Goal: Task Accomplishment & Management: Manage account settings

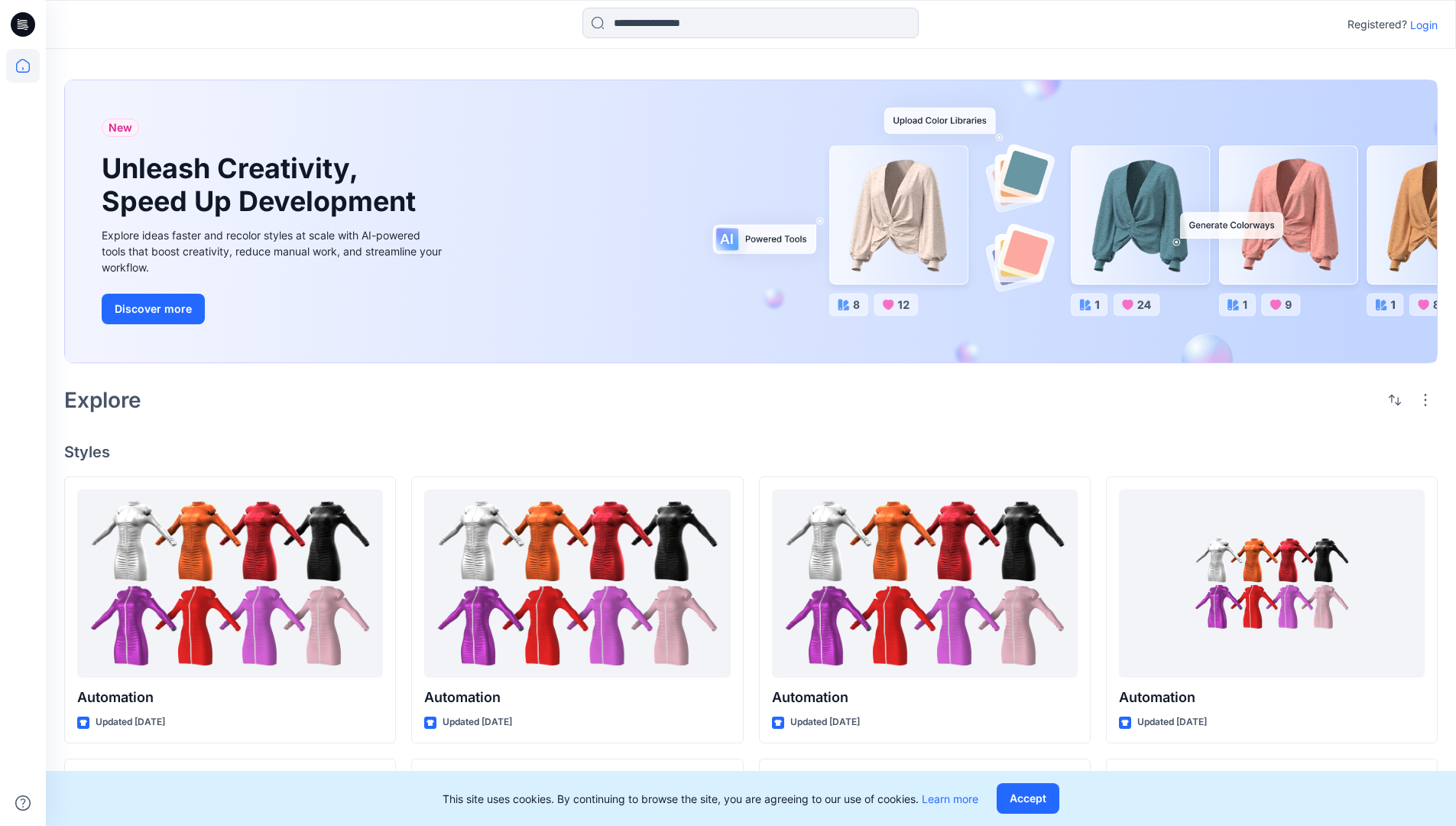
click at [1420, 24] on p "Login" at bounding box center [1424, 25] width 28 height 16
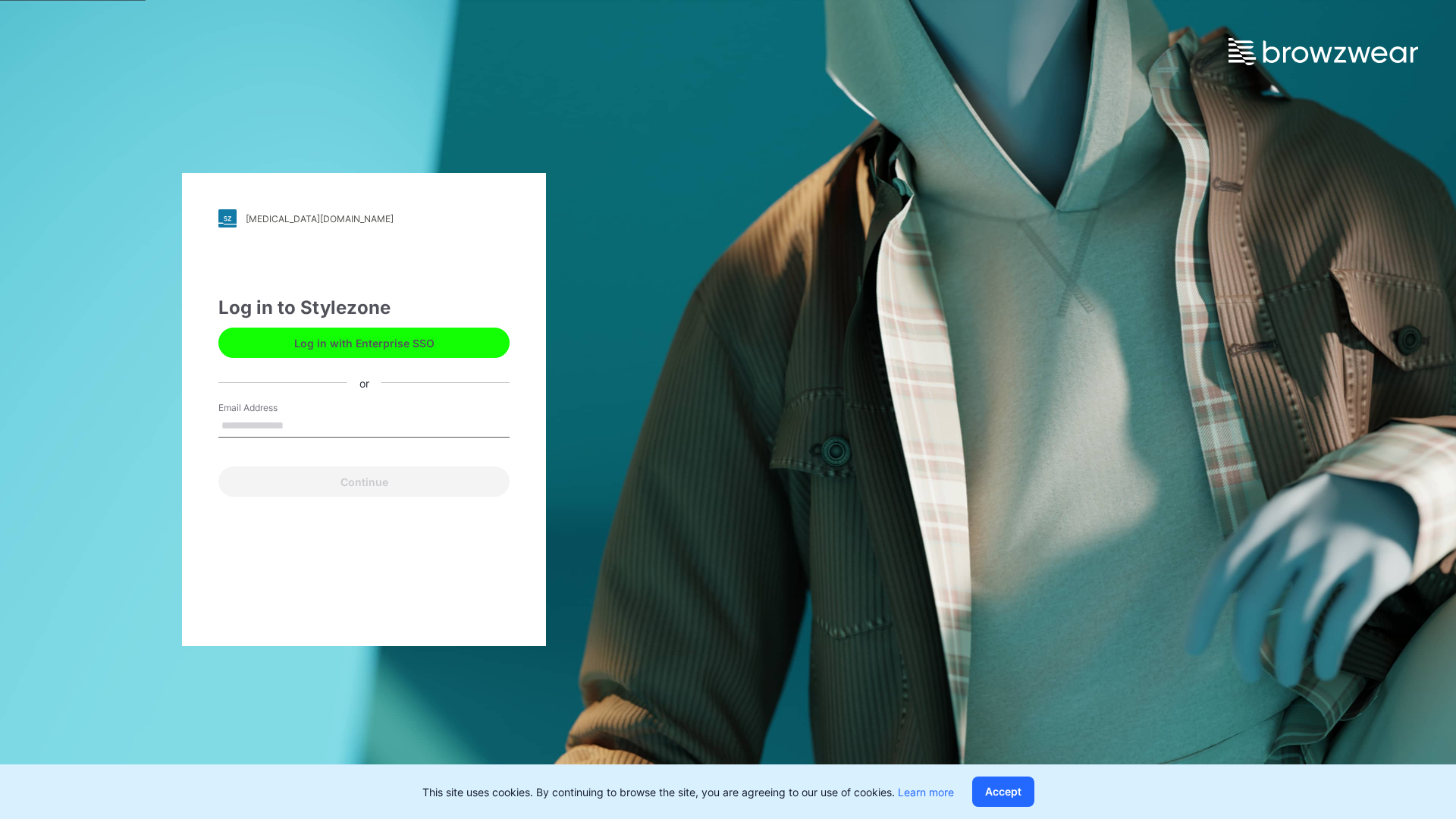
click at [300, 424] on input "Email Address" at bounding box center [364, 426] width 291 height 23
type input "**********"
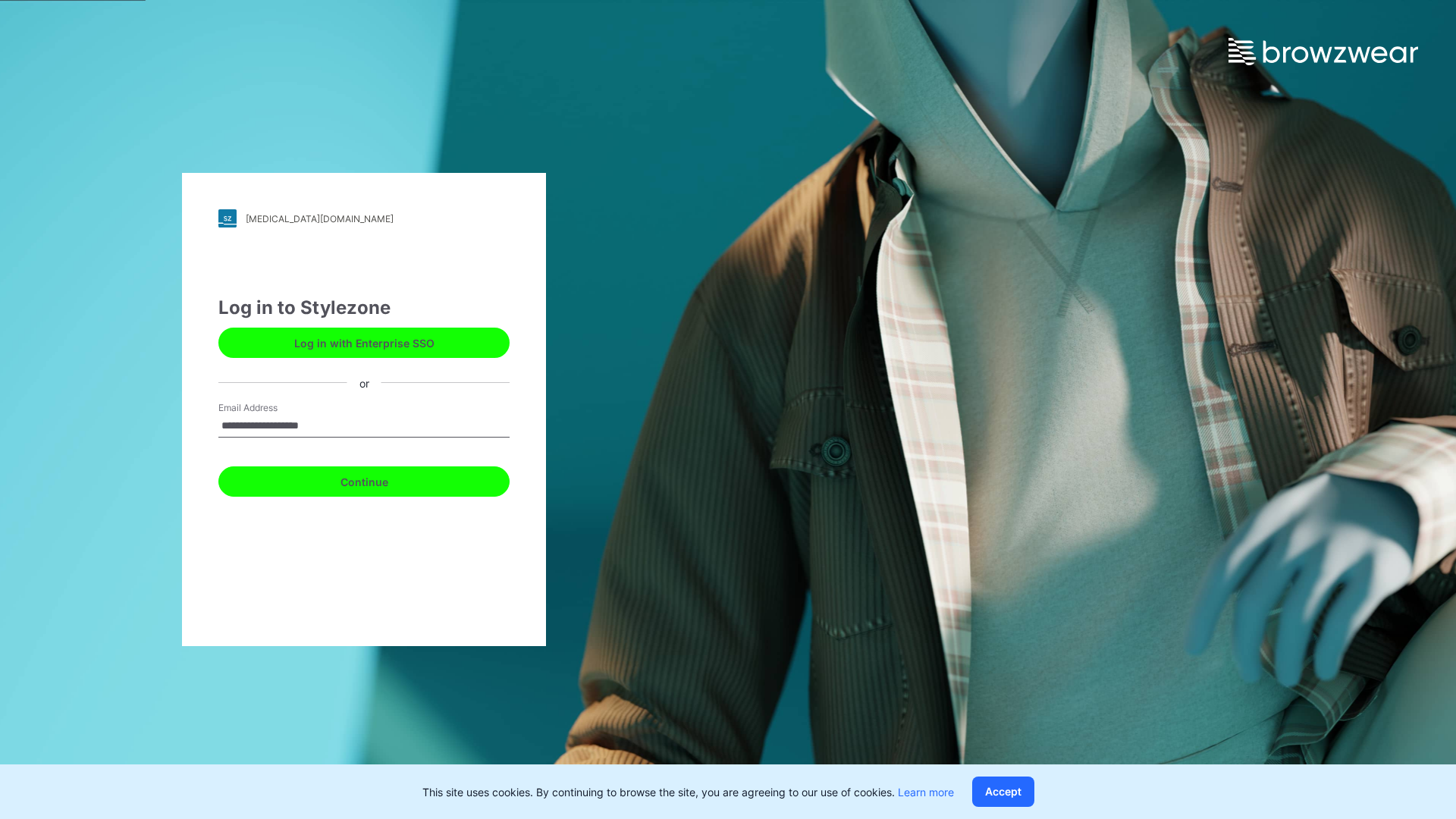
click at [381, 479] on button "Continue" at bounding box center [364, 481] width 291 height 30
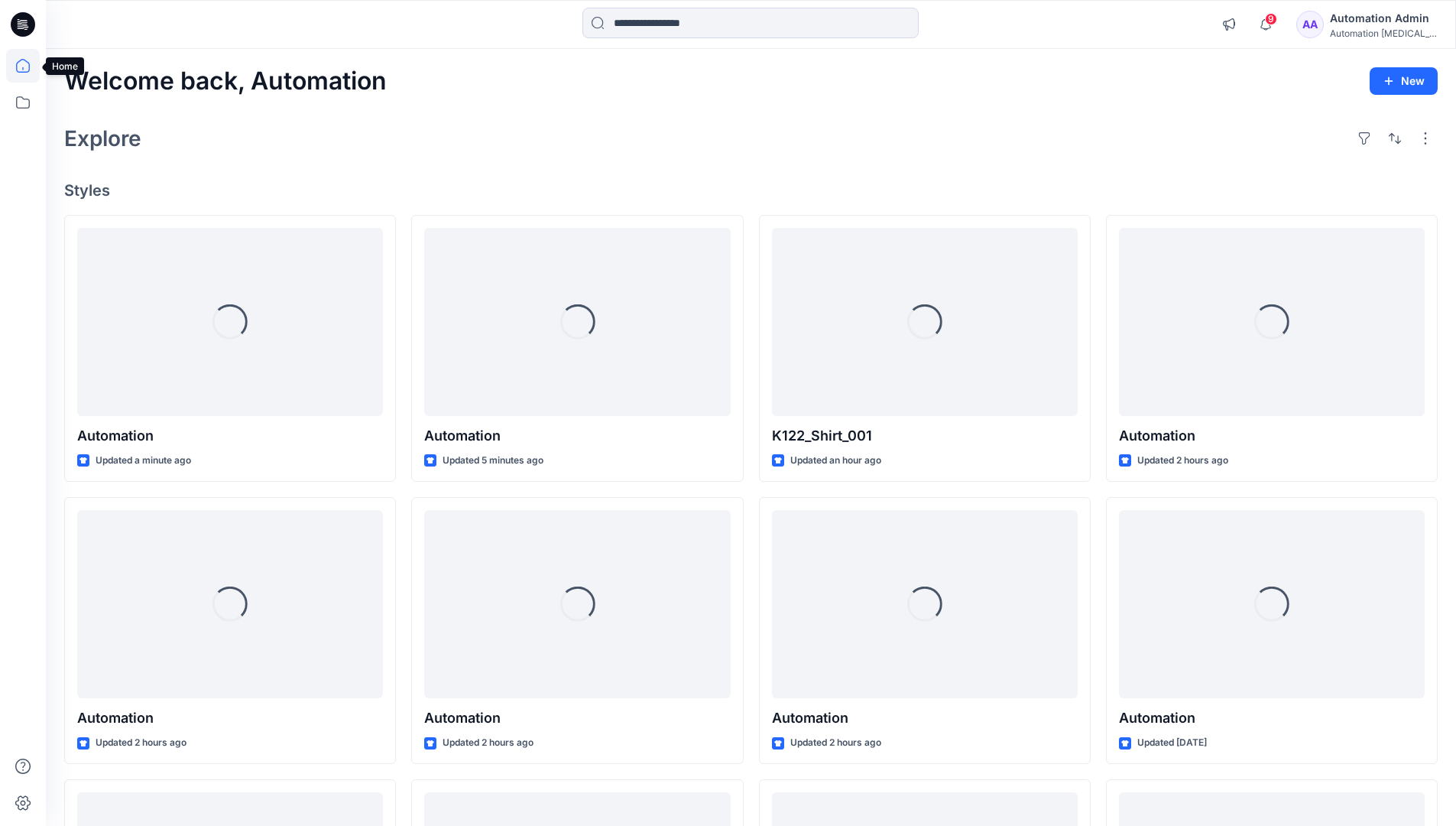
click at [29, 65] on icon at bounding box center [22, 65] width 13 height 13
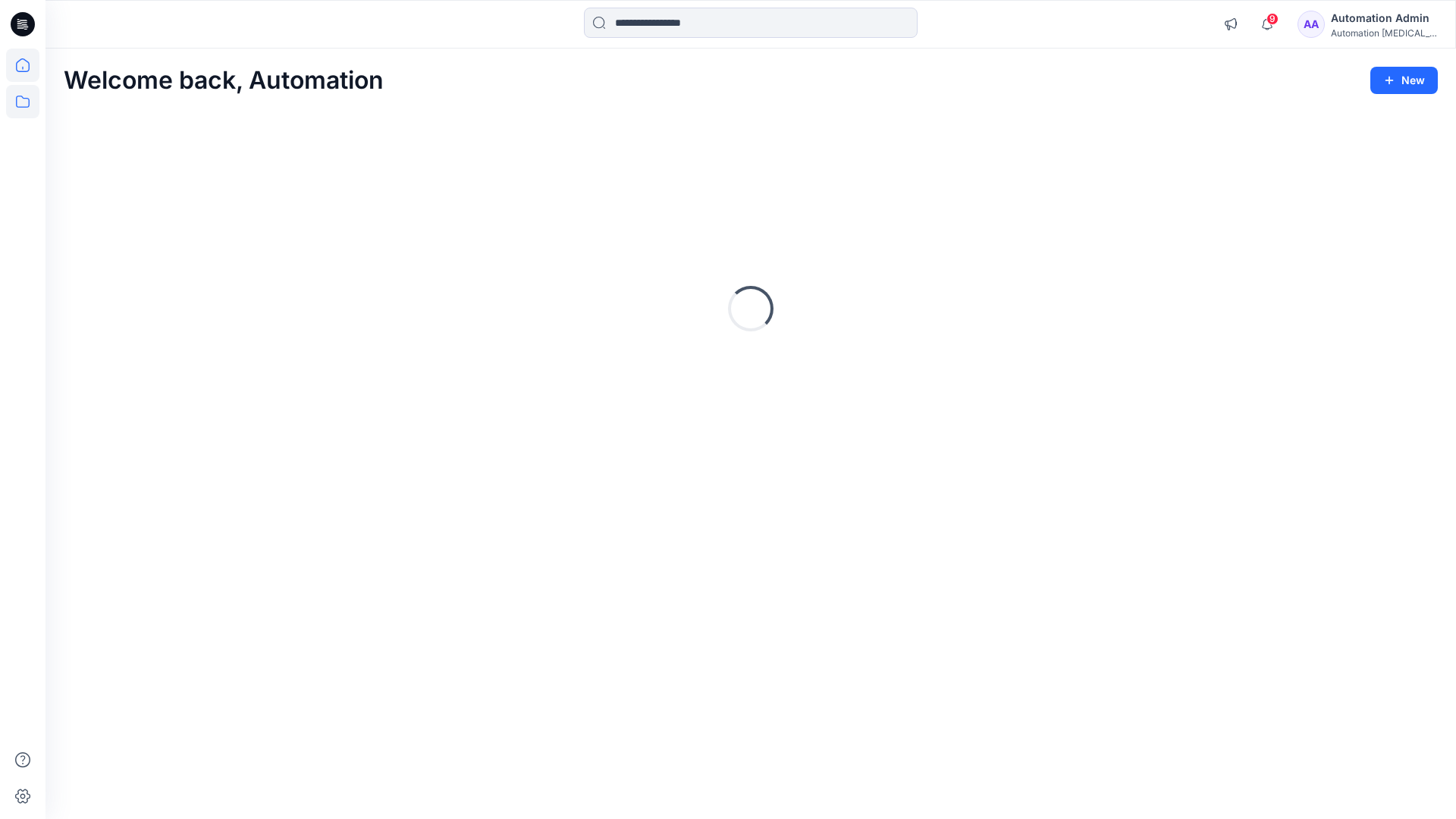
click at [24, 104] on icon at bounding box center [23, 101] width 34 height 34
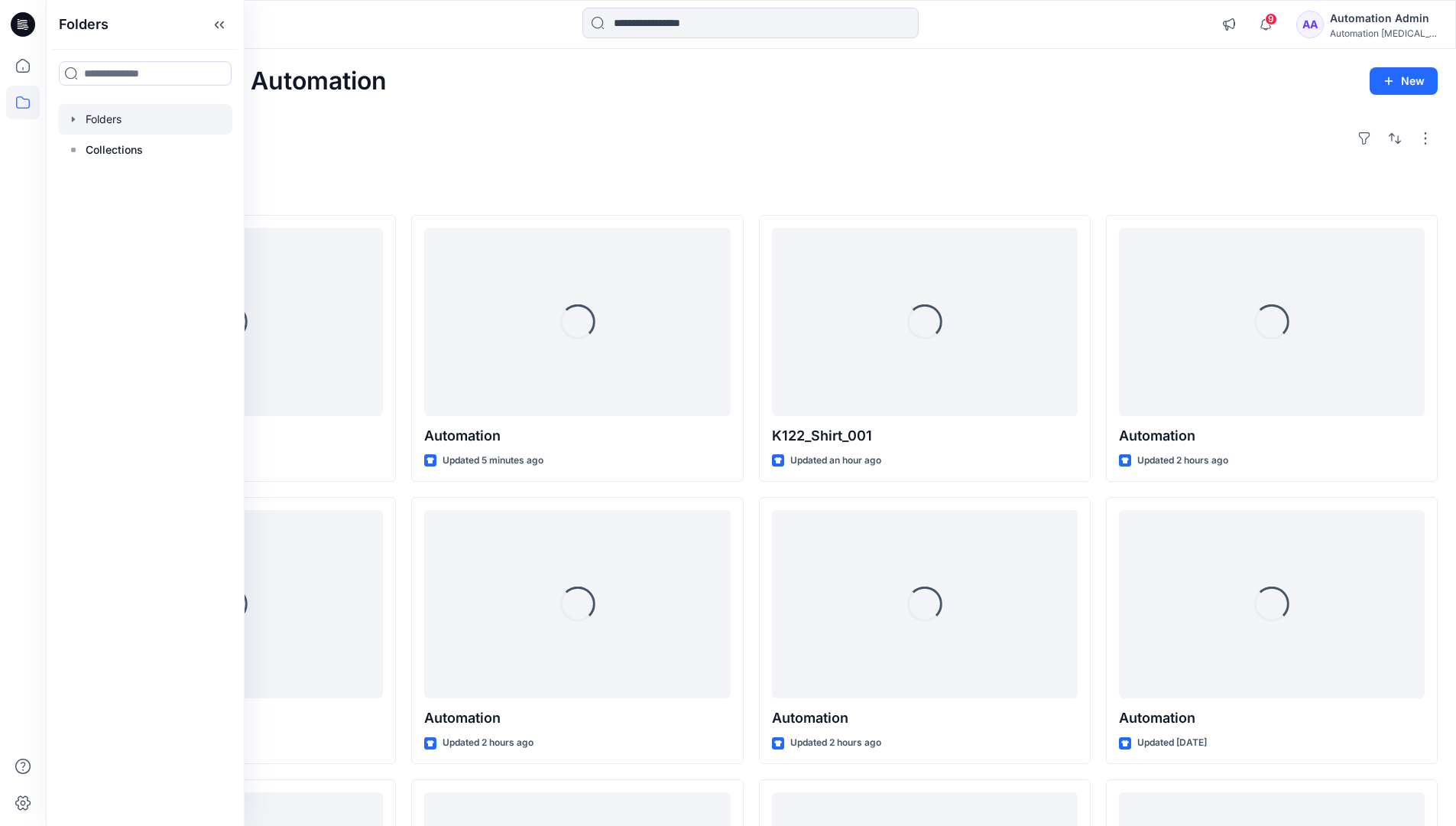
click at [109, 112] on div at bounding box center [145, 119] width 174 height 30
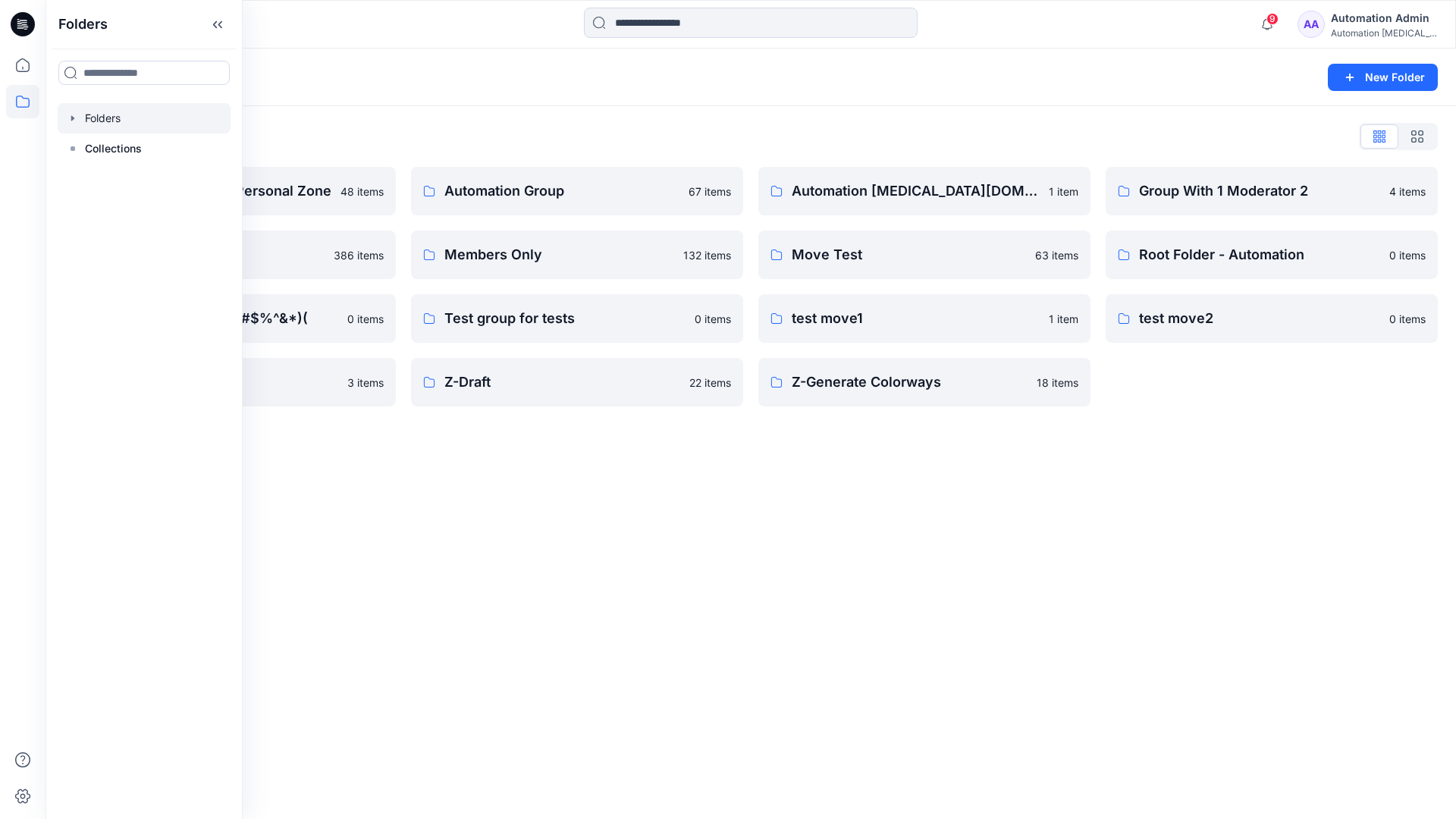
click at [403, 347] on div "Automation Admin's Personal Zone 48 items member folder 386 items Special chara…" at bounding box center [751, 286] width 1374 height 239
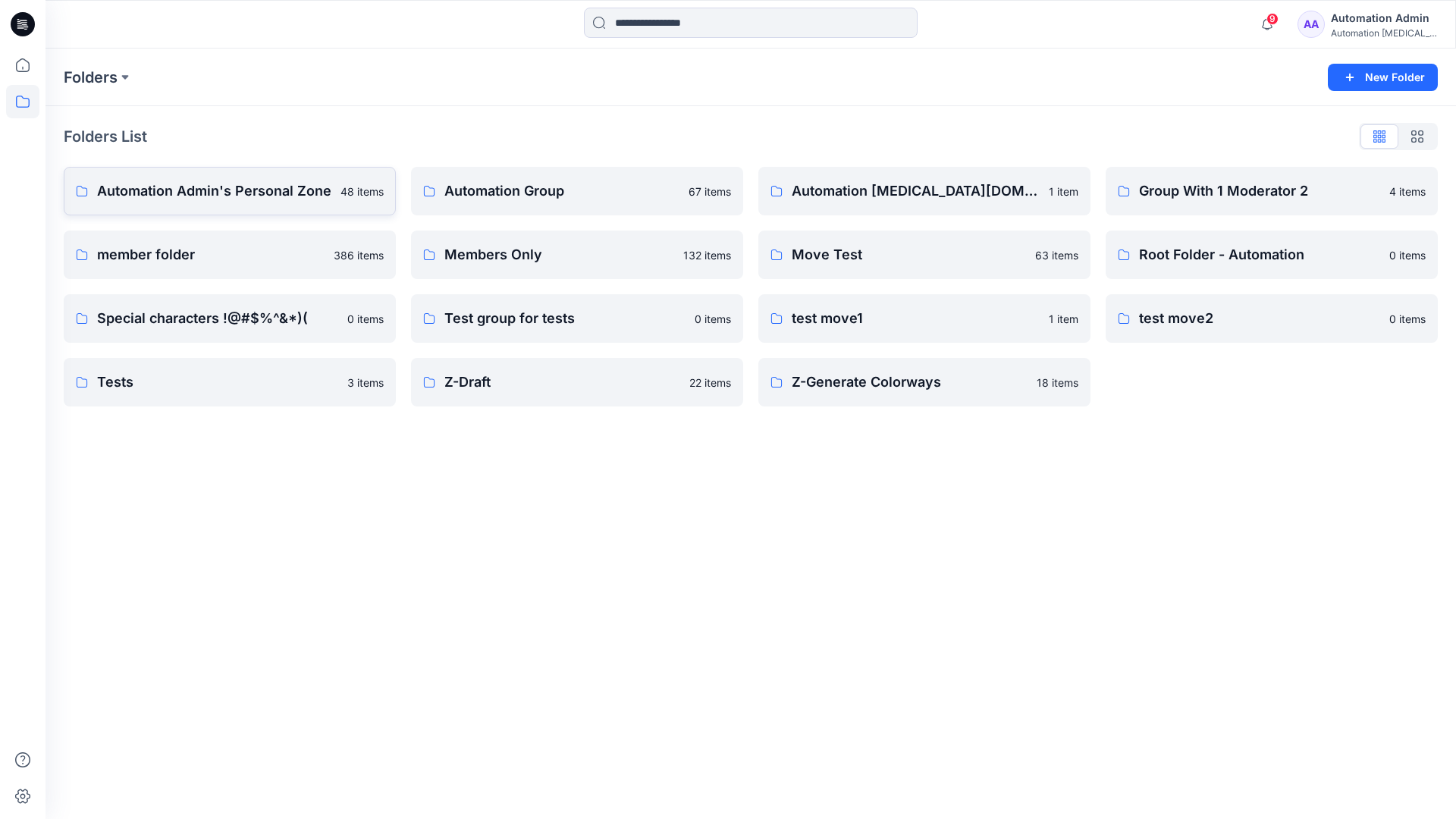
click at [261, 188] on p "Automation Admin's Personal Zone" at bounding box center [213, 191] width 234 height 21
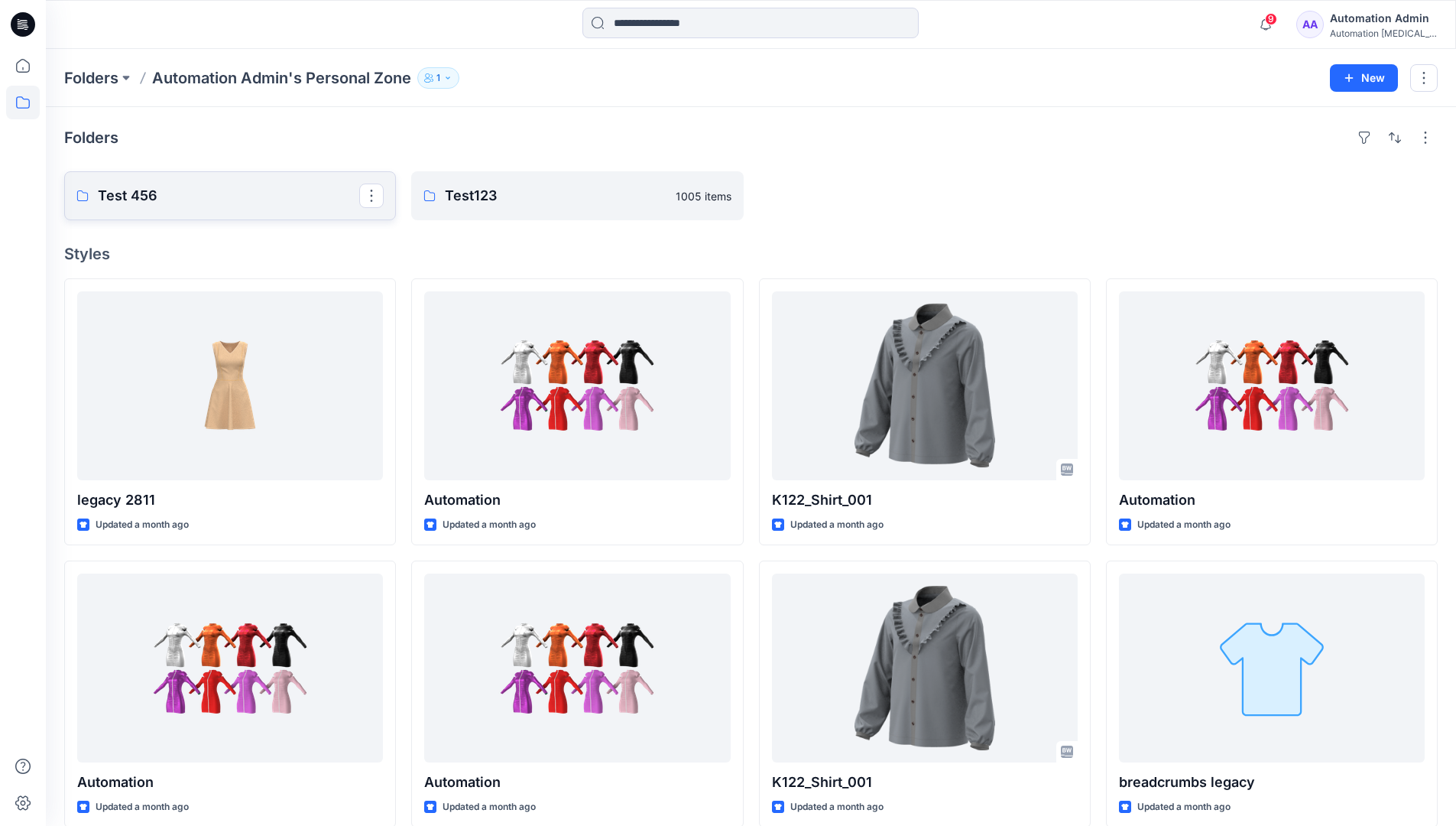
click at [143, 195] on p "Test 456" at bounding box center [229, 196] width 262 height 22
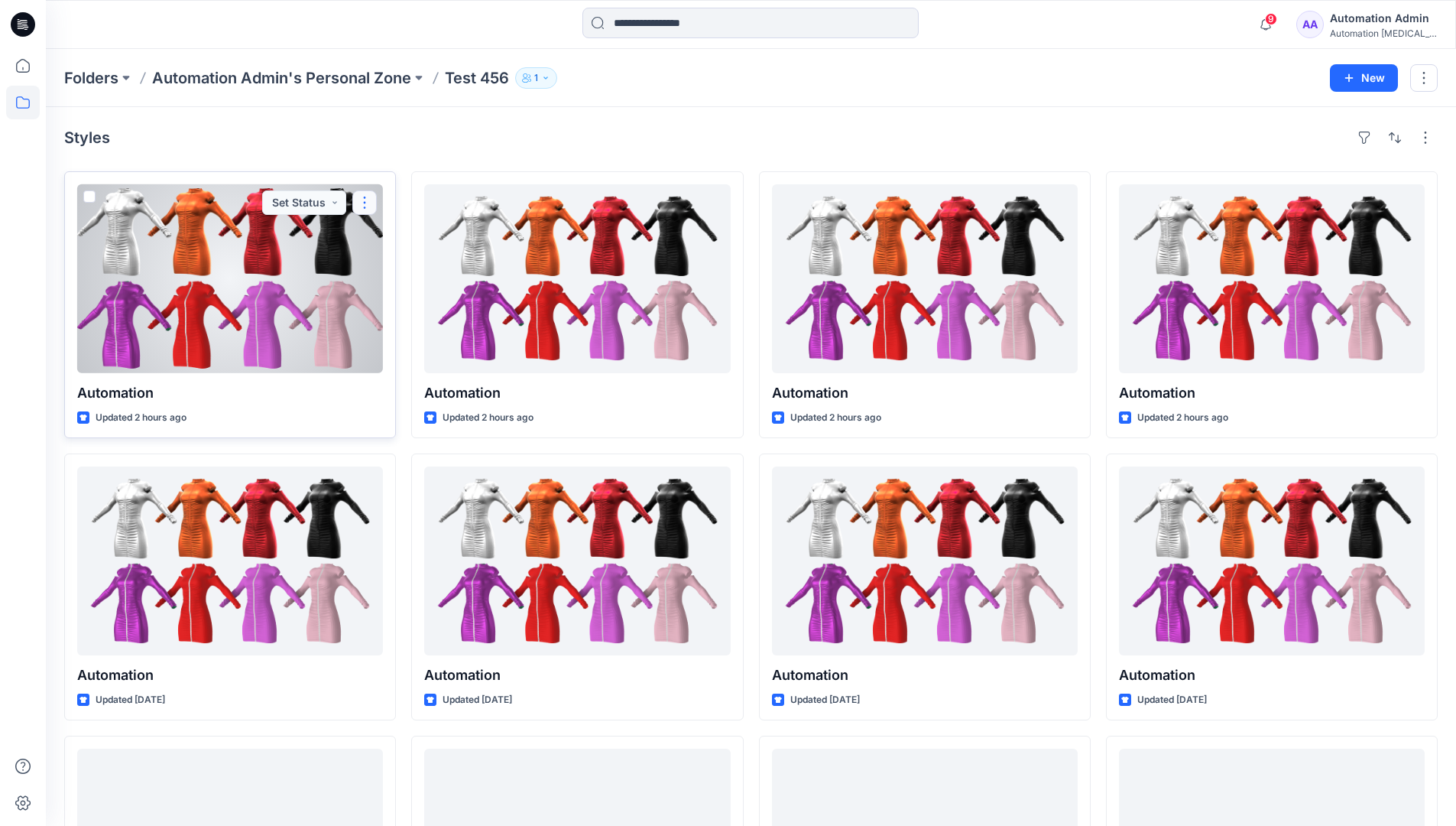
click at [365, 200] on button "button" at bounding box center [364, 202] width 24 height 24
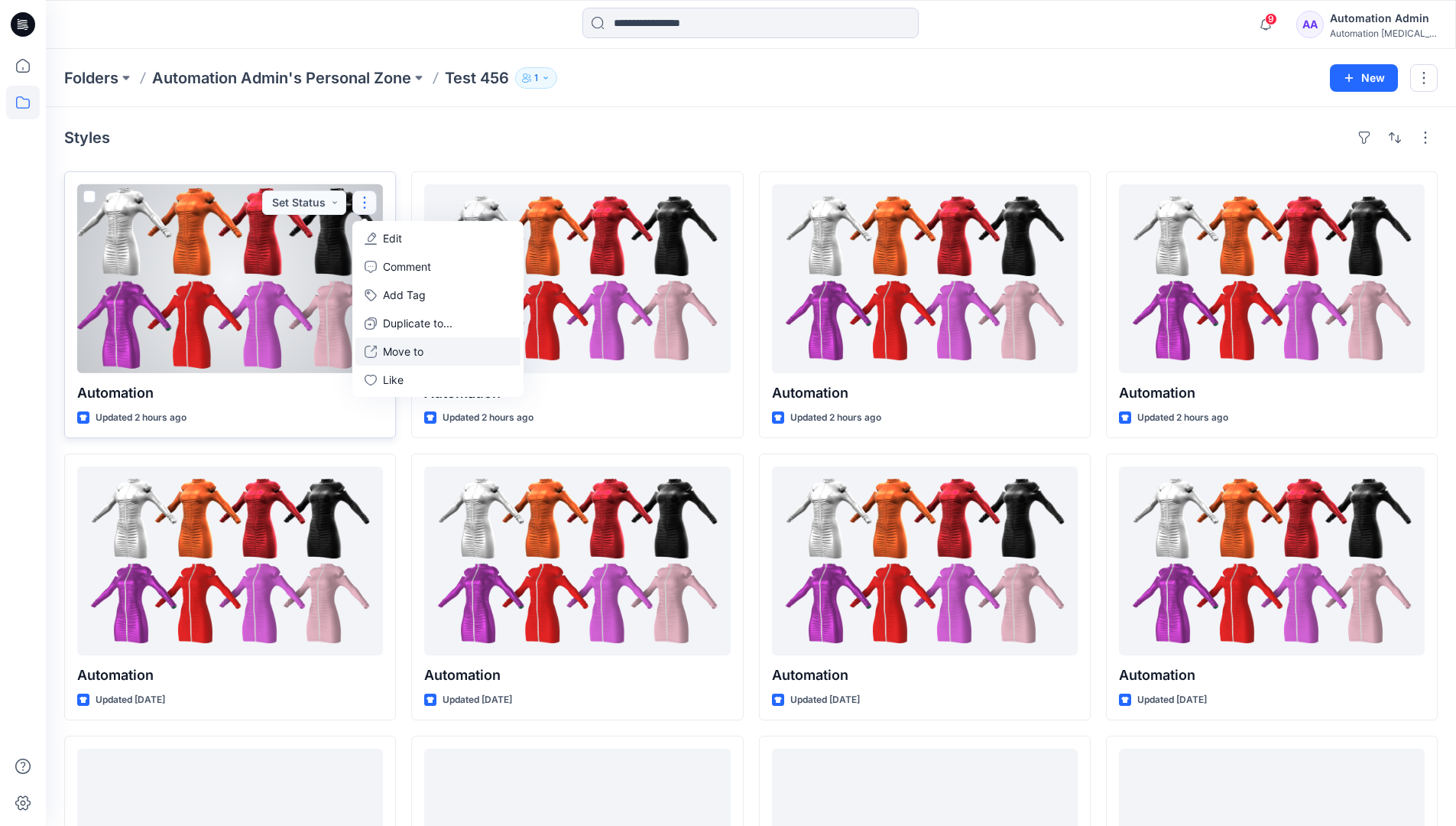
click at [409, 356] on p "Move to" at bounding box center [403, 352] width 40 height 16
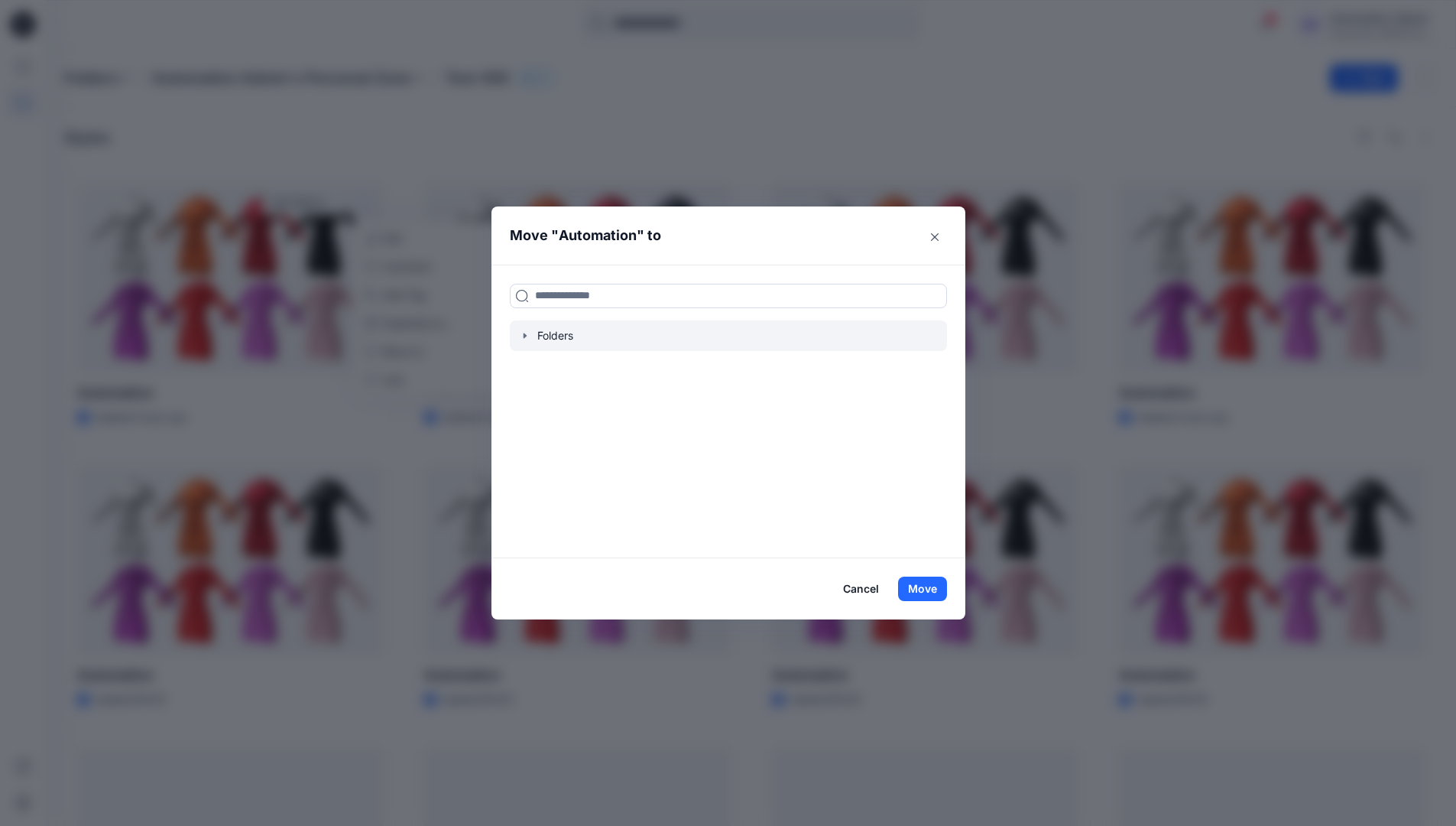
click at [526, 335] on icon "button" at bounding box center [524, 335] width 3 height 5
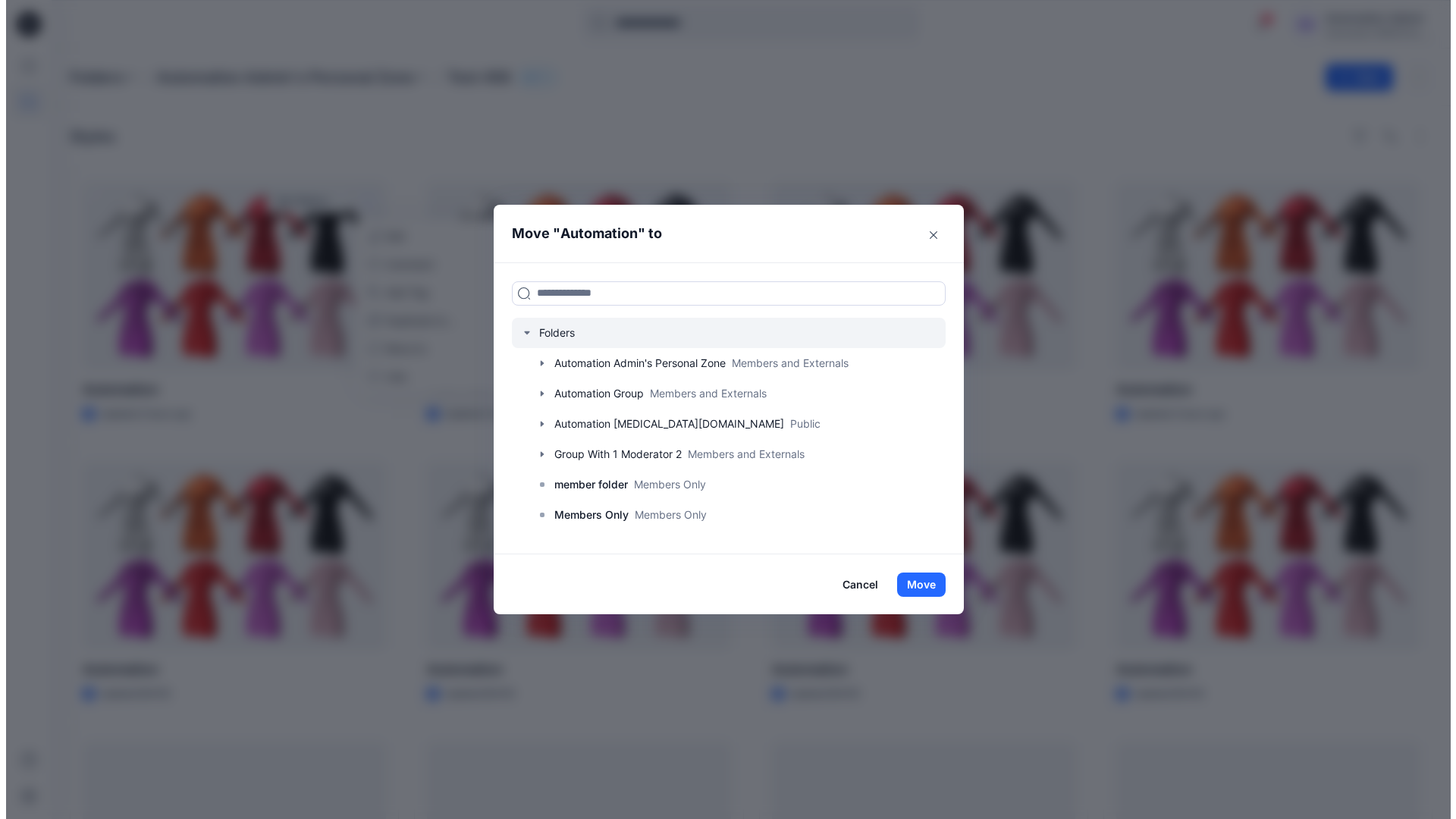
scroll to position [119, 0]
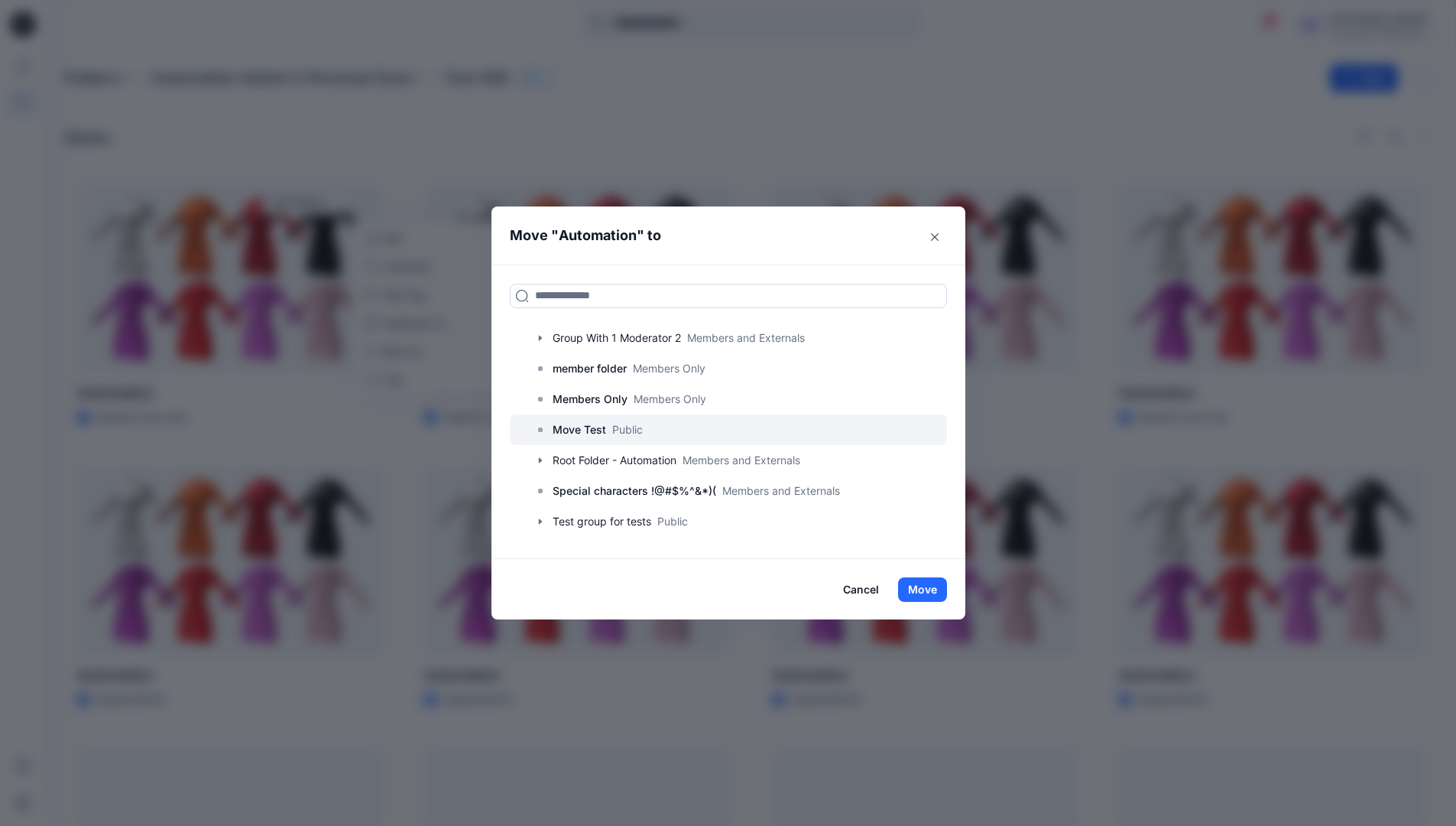
click at [594, 429] on p "Move Test" at bounding box center [579, 430] width 54 height 18
click at [929, 585] on button "Move" at bounding box center [923, 589] width 49 height 24
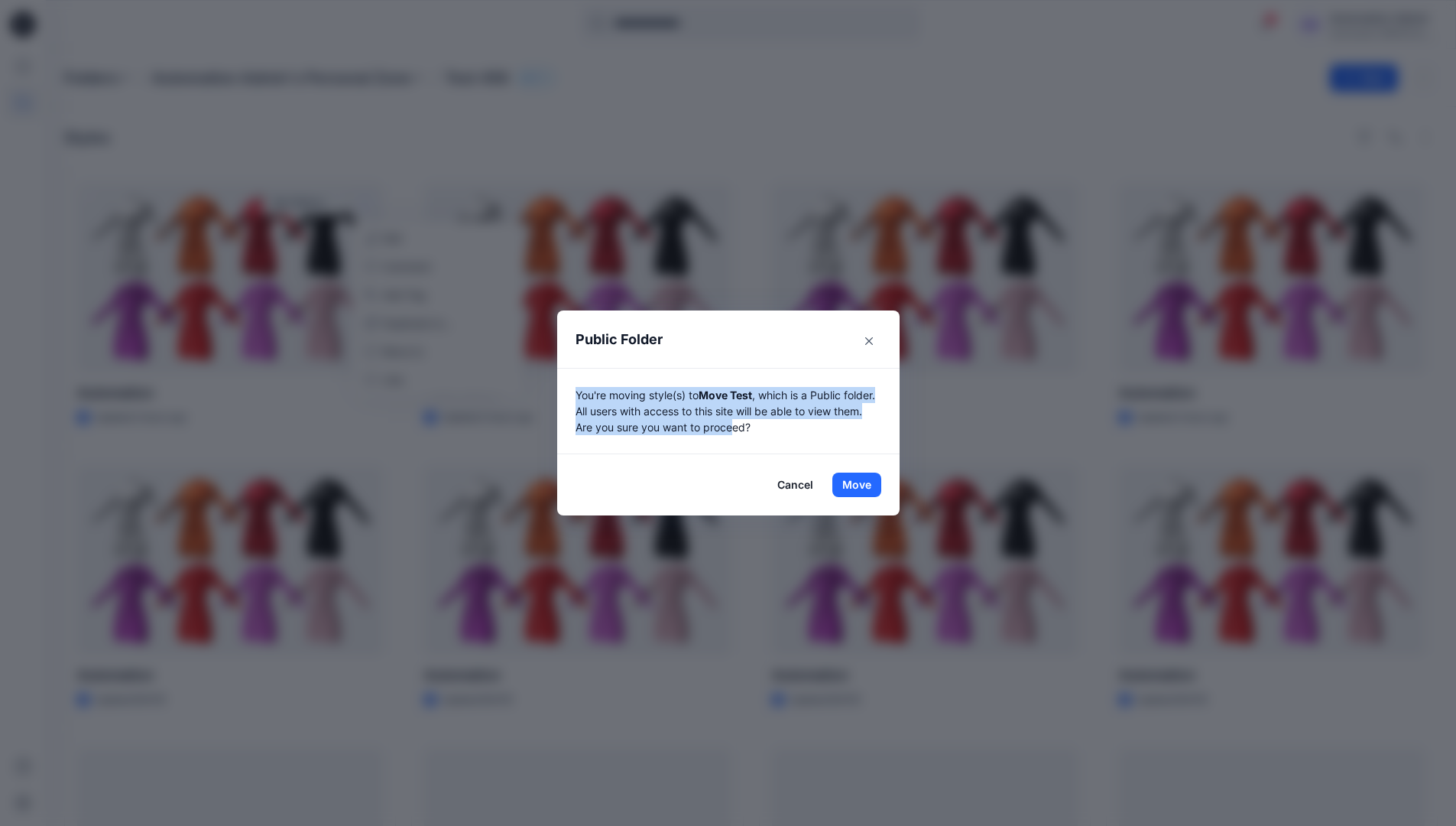
drag, startPoint x: 929, startPoint y: 585, endPoint x: 769, endPoint y: 423, distance: 227.7
click at [769, 423] on p "You're moving style(s) to Move Test , which is a Public folder. All users with …" at bounding box center [728, 411] width 306 height 48
click at [862, 485] on button "Move" at bounding box center [856, 484] width 49 height 24
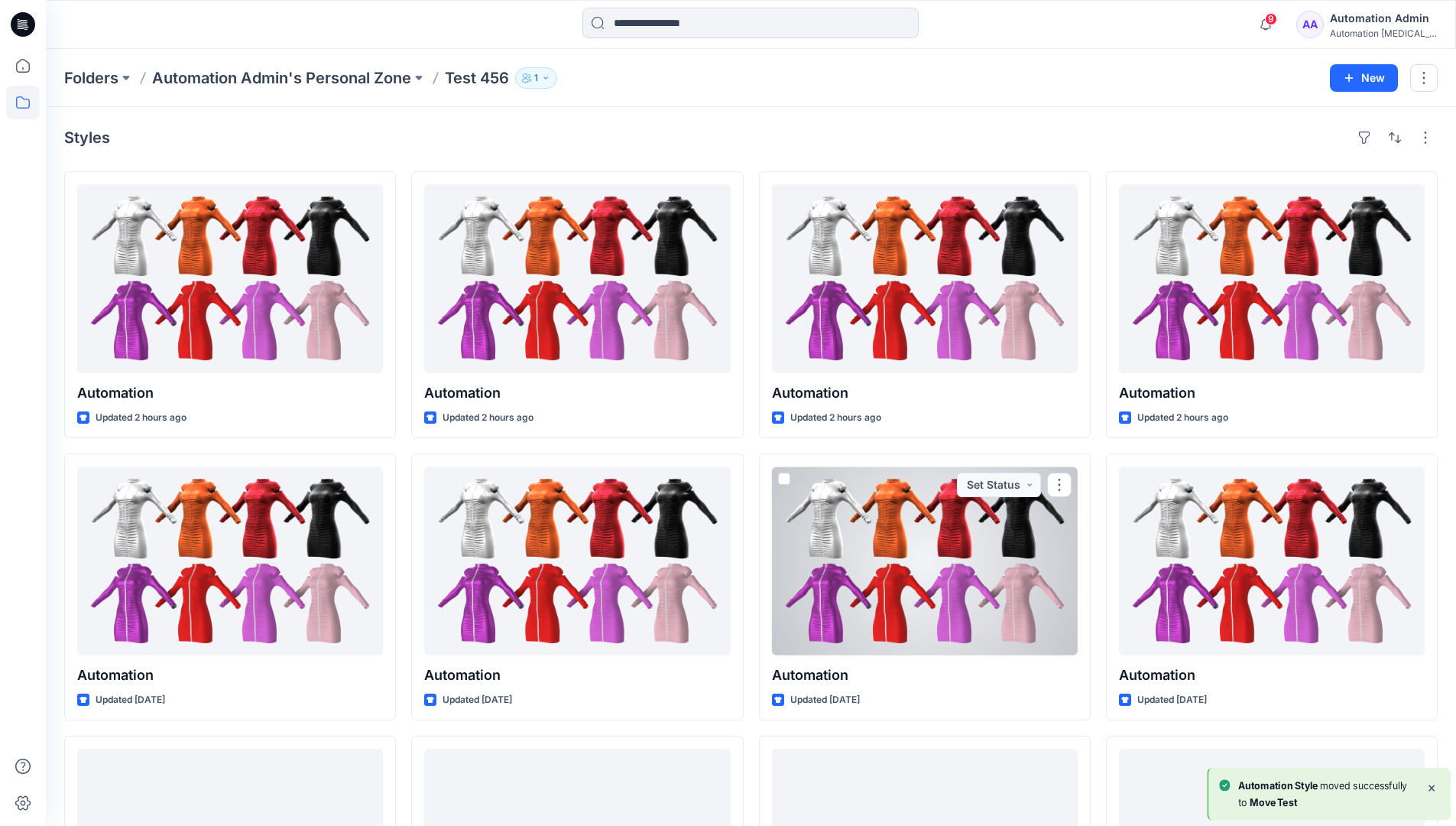
click at [16, 100] on icon at bounding box center [23, 102] width 34 height 34
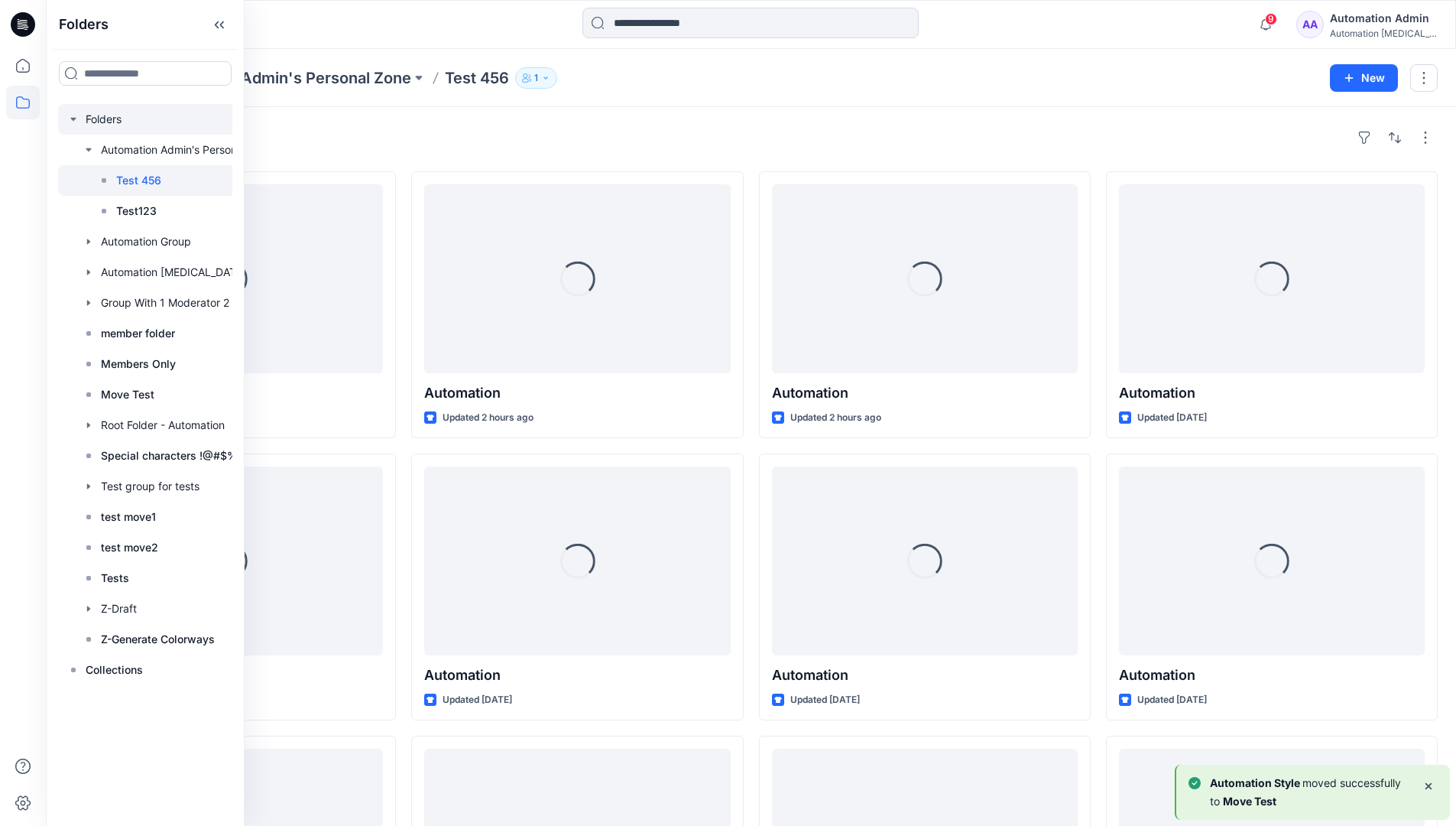
click at [101, 121] on div at bounding box center [165, 119] width 214 height 30
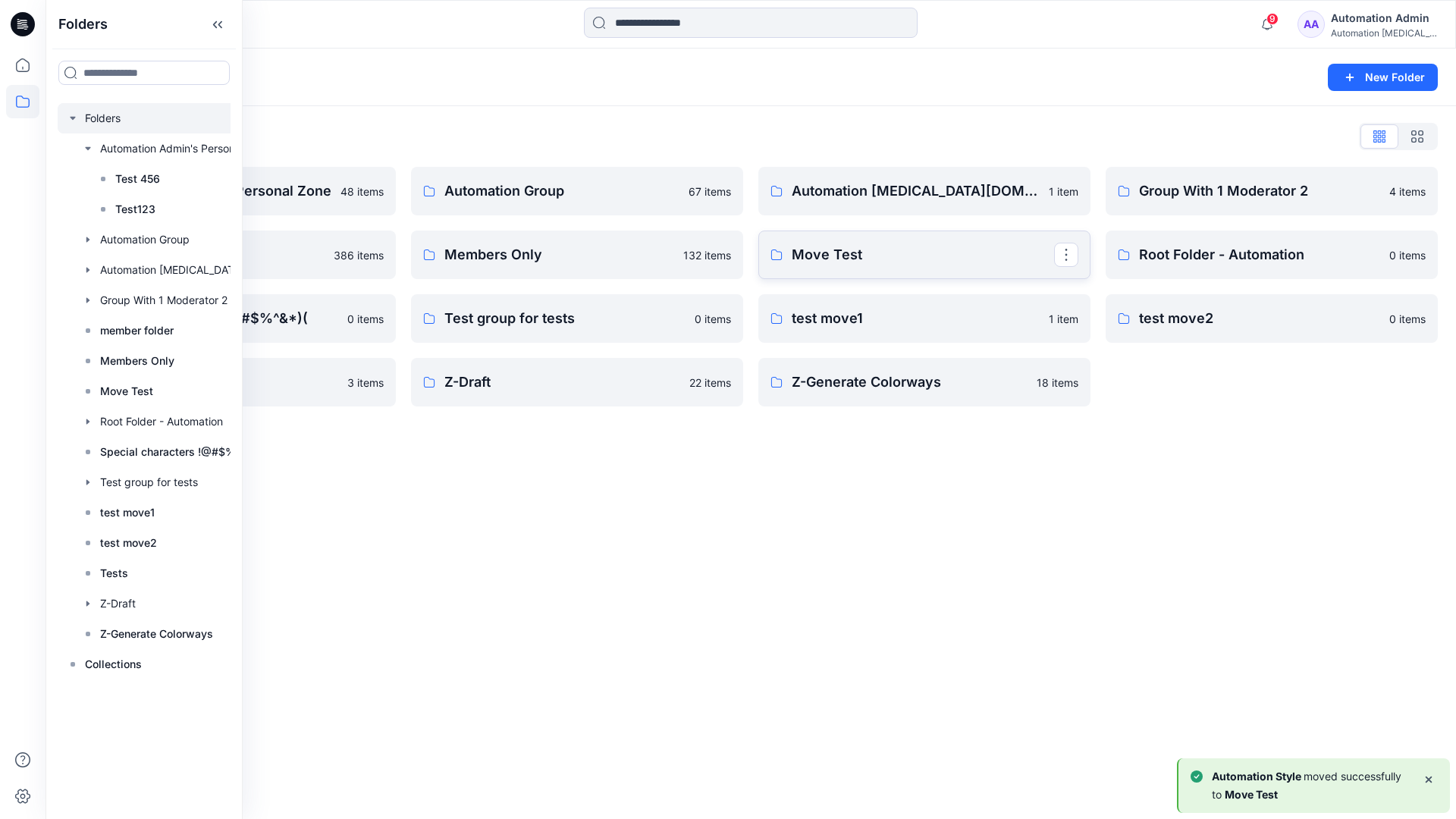
click at [812, 259] on p "Move Test" at bounding box center [922, 255] width 262 height 21
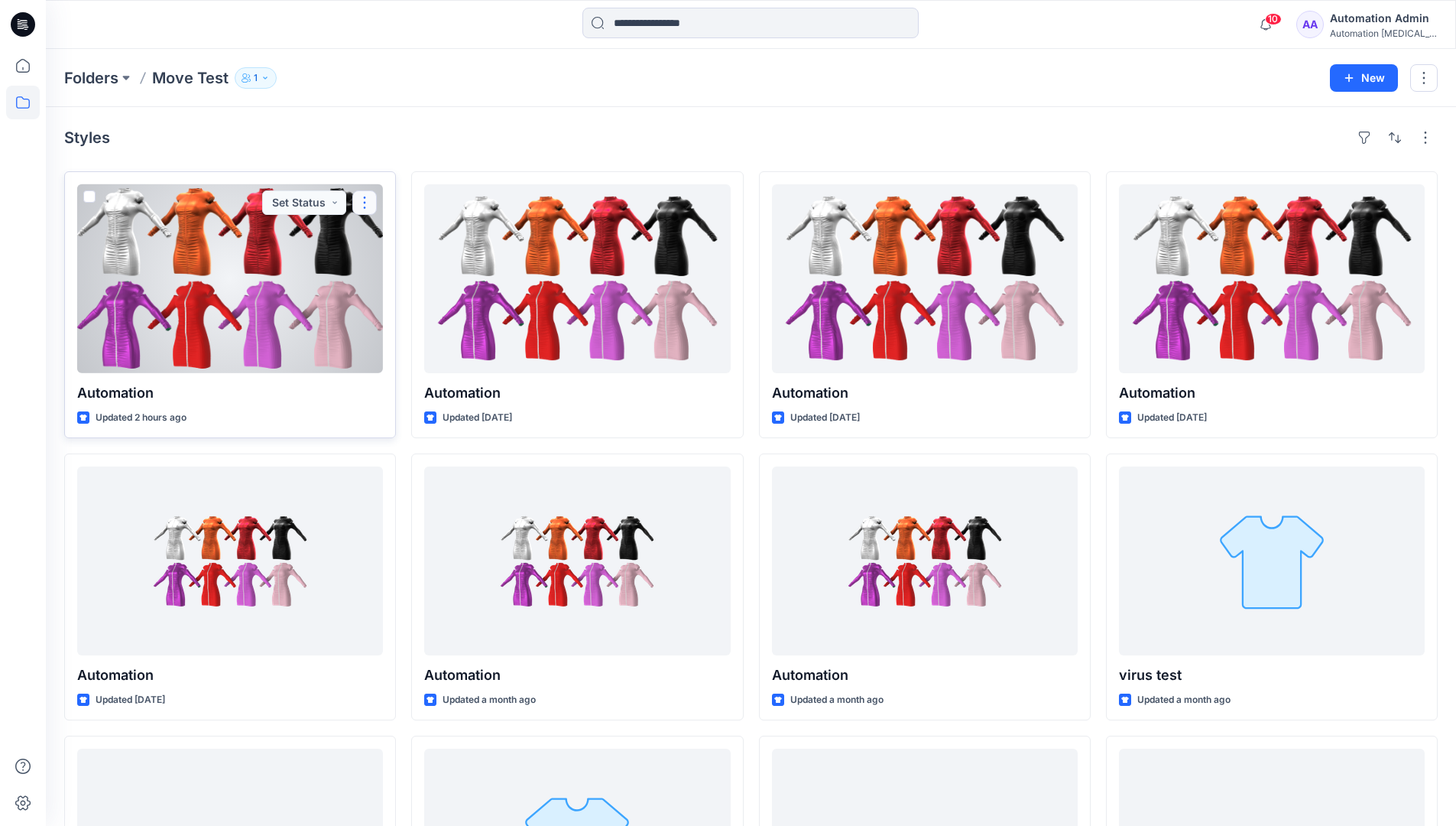
click at [360, 206] on button "button" at bounding box center [364, 202] width 24 height 24
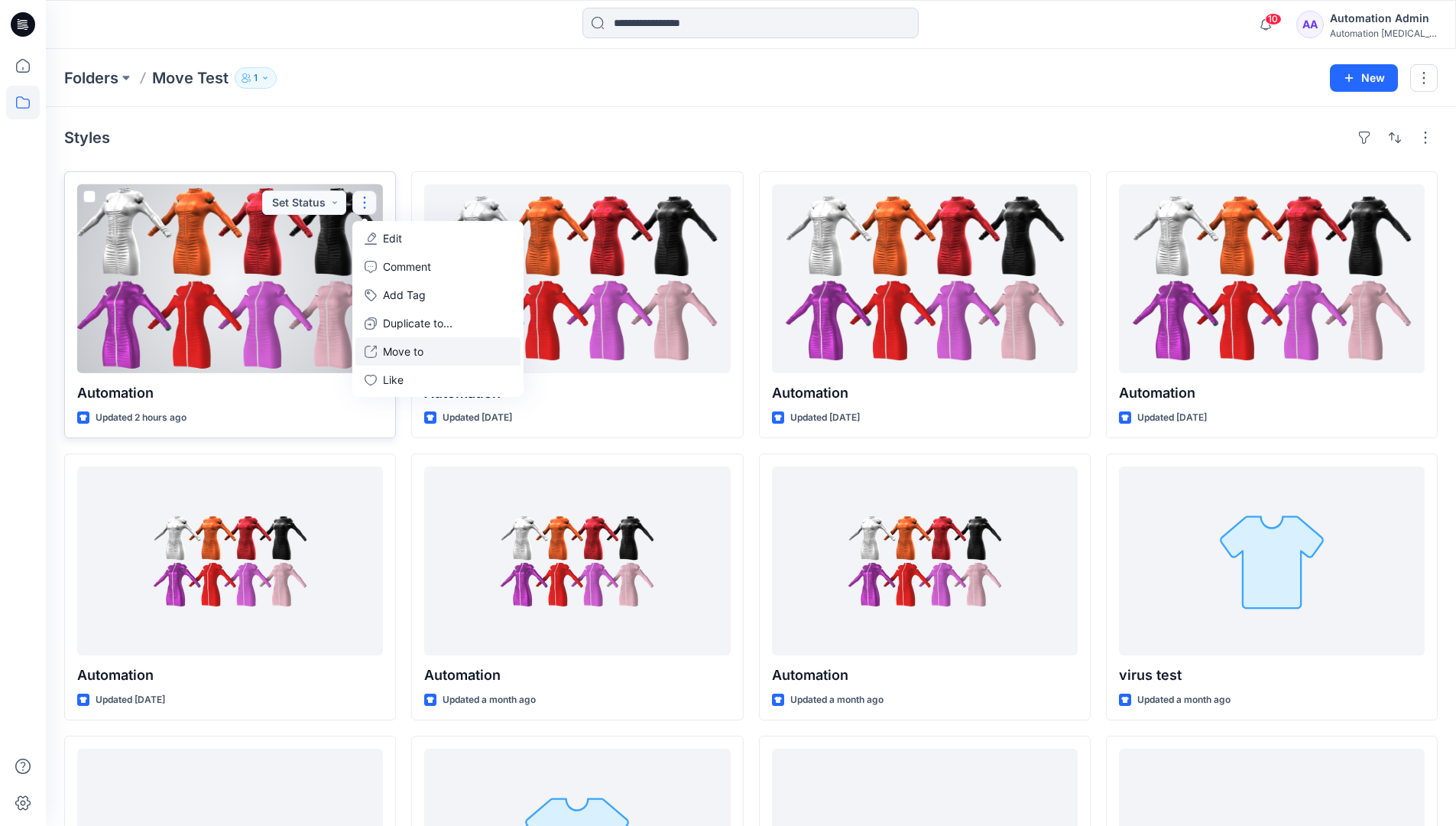
click at [408, 345] on p "Move to" at bounding box center [403, 352] width 40 height 16
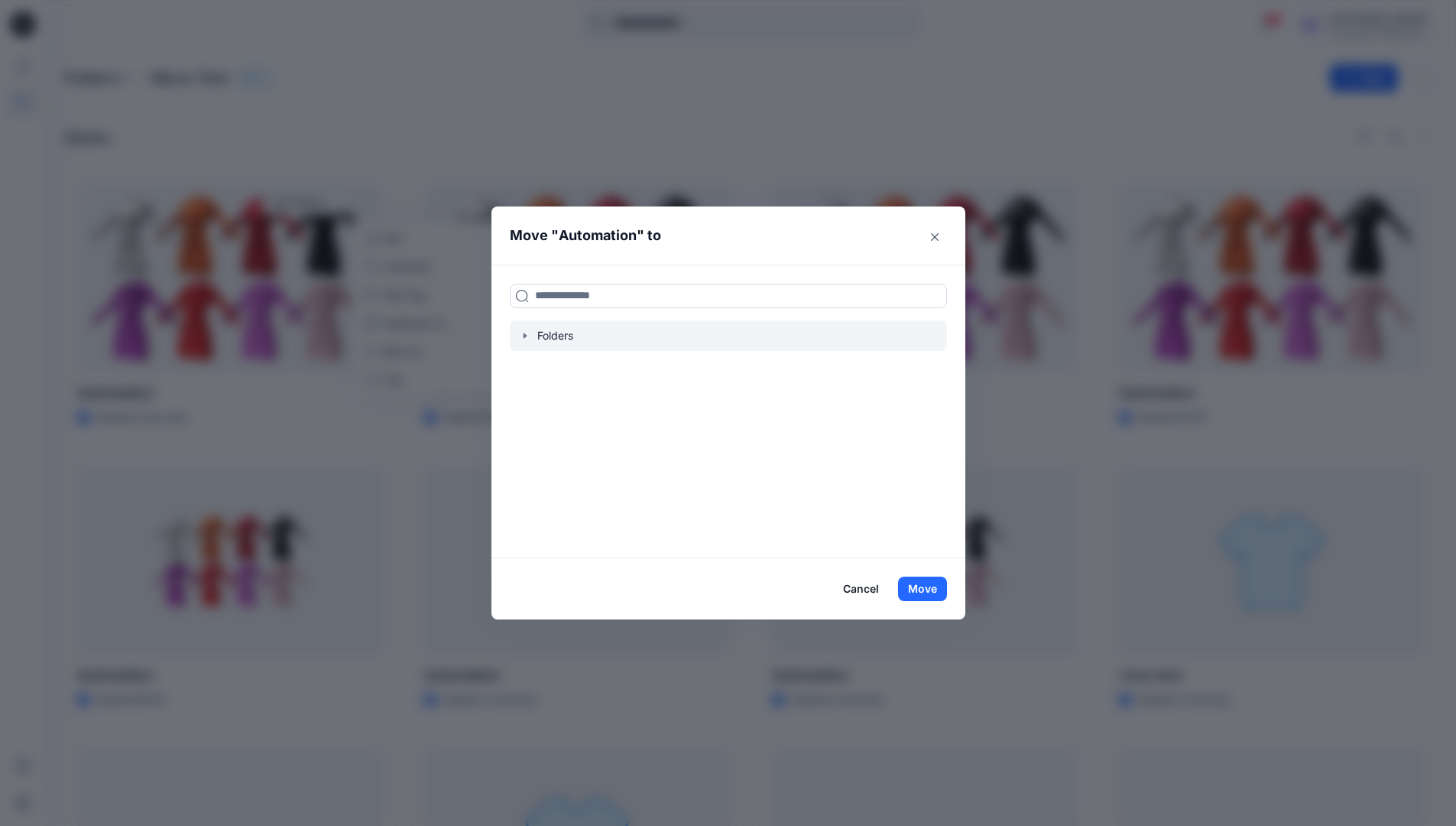
click at [527, 340] on icon "button" at bounding box center [525, 335] width 13 height 13
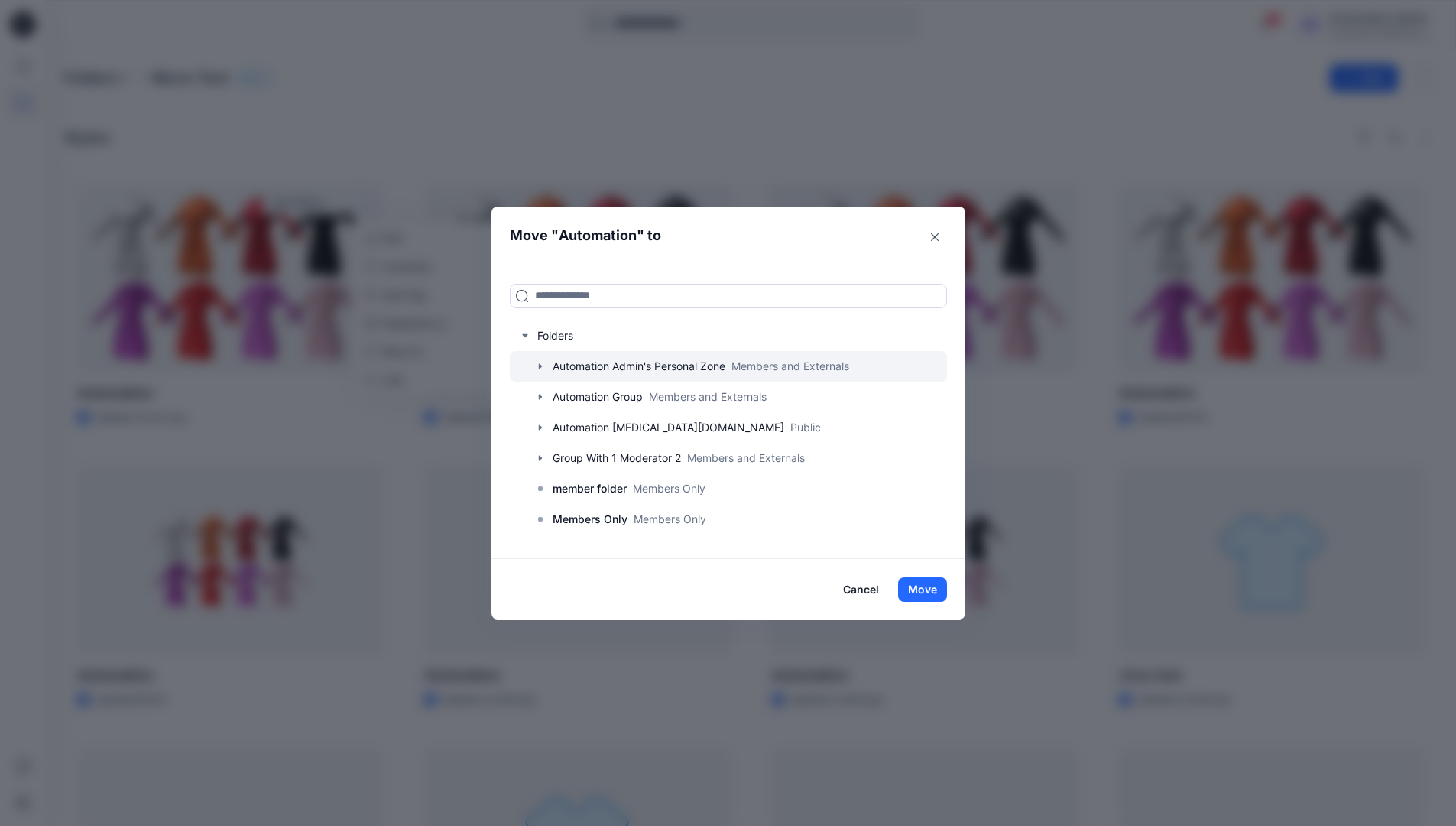
click at [547, 365] on icon "button" at bounding box center [541, 367] width 13 height 13
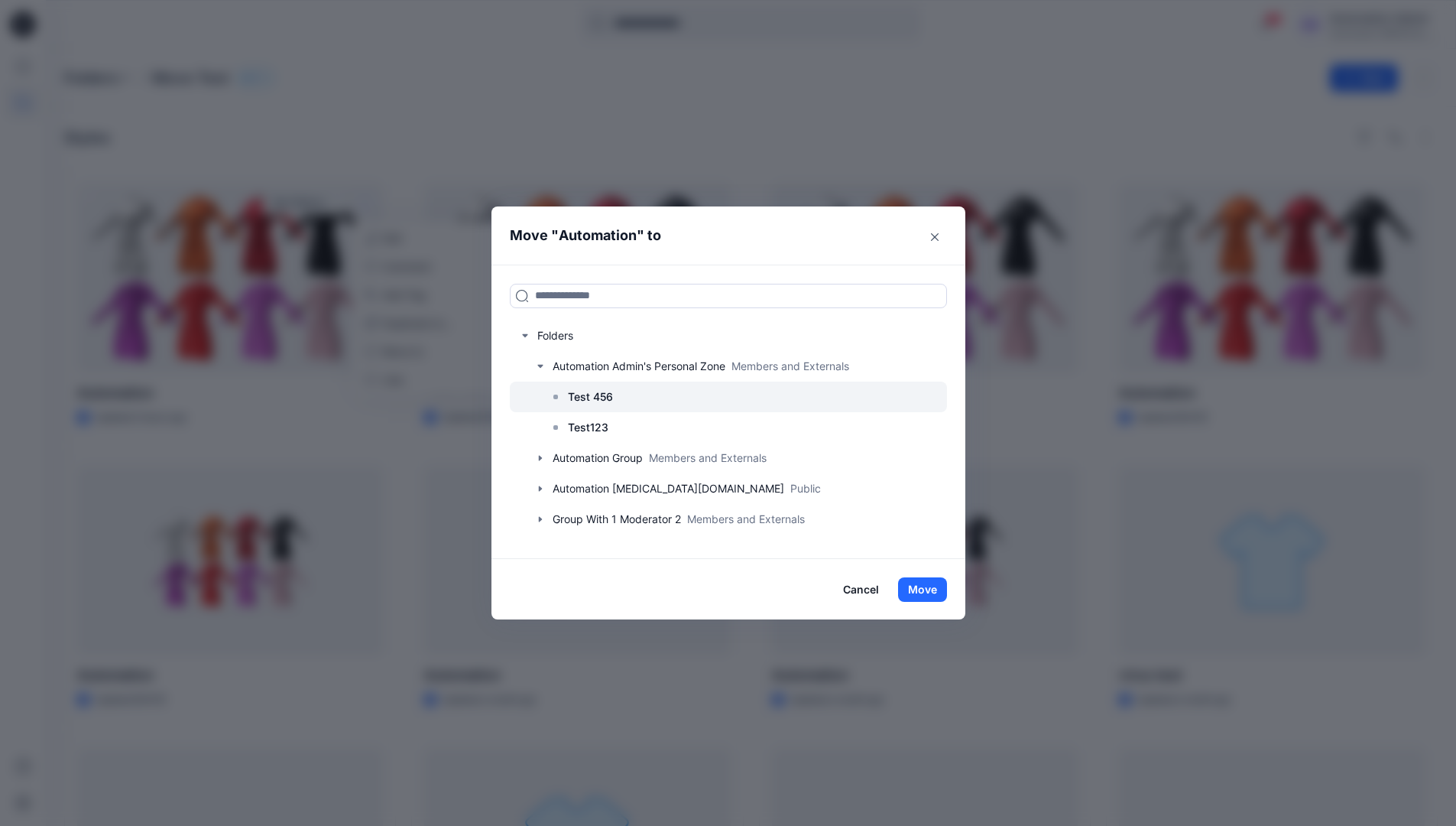
click at [587, 394] on p "Test 456" at bounding box center [590, 396] width 45 height 18
click at [932, 592] on button "Move" at bounding box center [923, 589] width 49 height 24
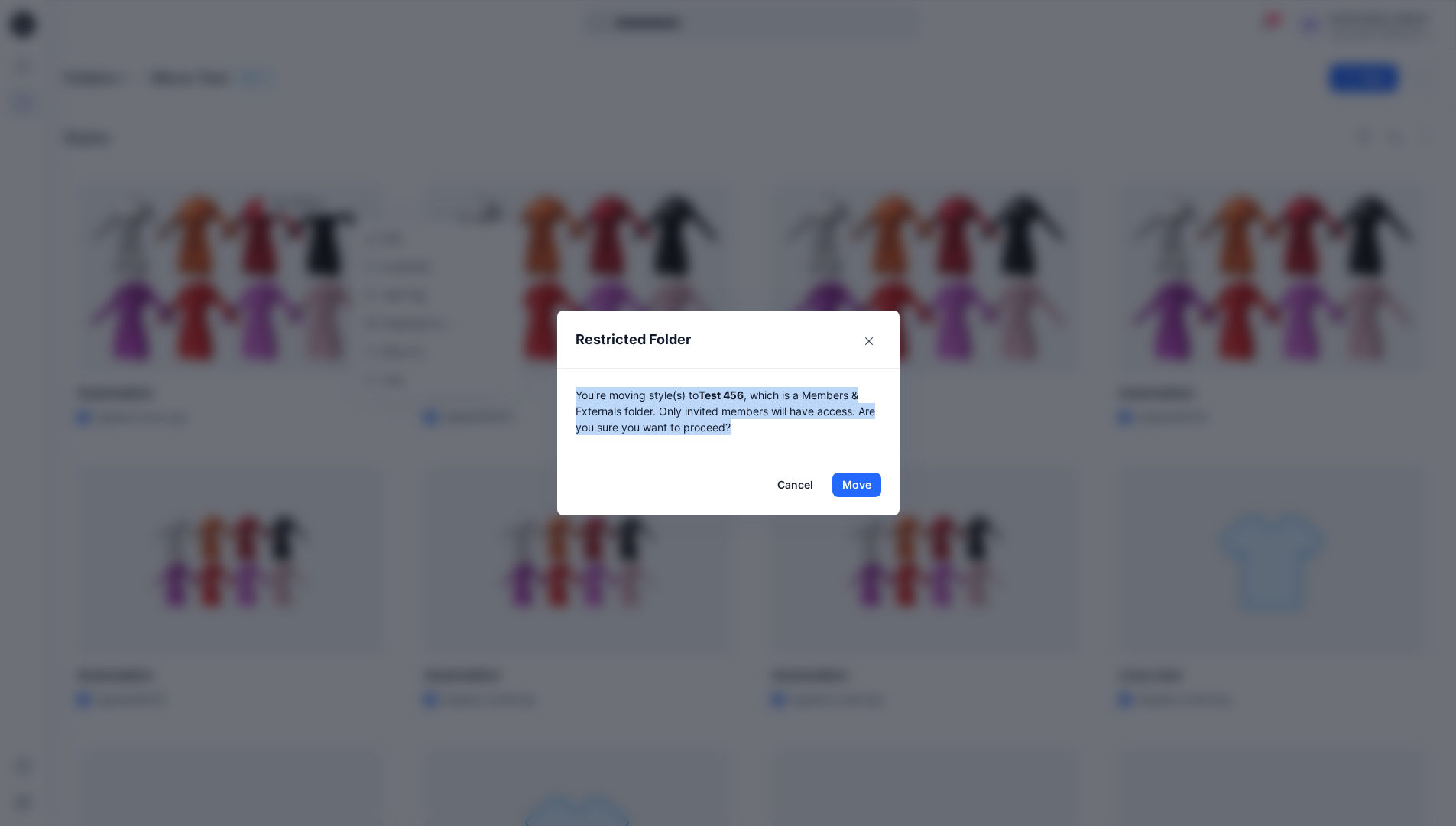
drag, startPoint x: 932, startPoint y: 592, endPoint x: 749, endPoint y: 433, distance: 242.4
click at [749, 433] on p "You're moving style(s) to Test 456 , which is a Members & Externals folder. Onl…" at bounding box center [728, 411] width 306 height 48
click at [862, 485] on button "Move" at bounding box center [856, 484] width 49 height 24
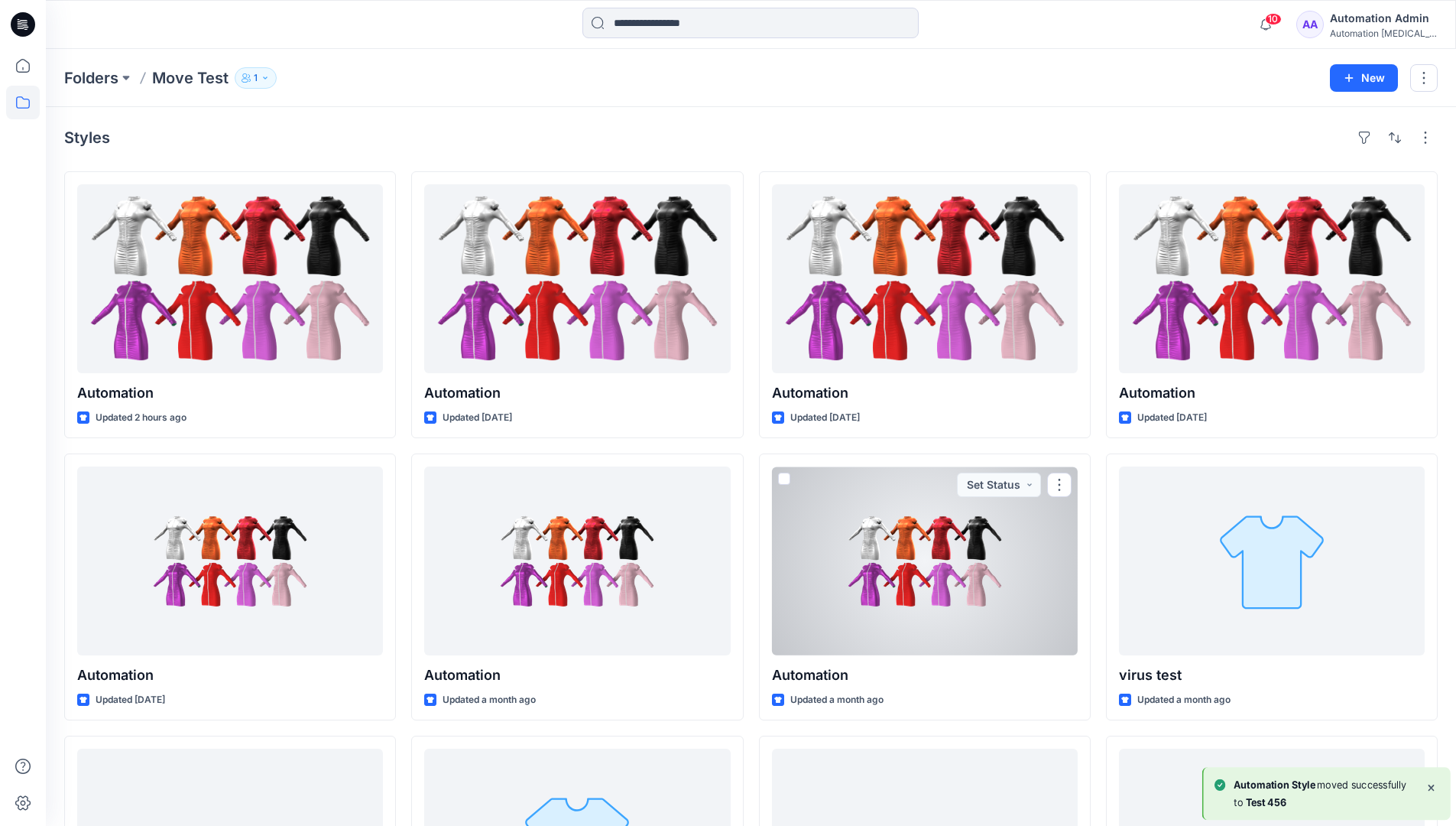
click at [1373, 21] on div "Automation Admin" at bounding box center [1382, 18] width 107 height 18
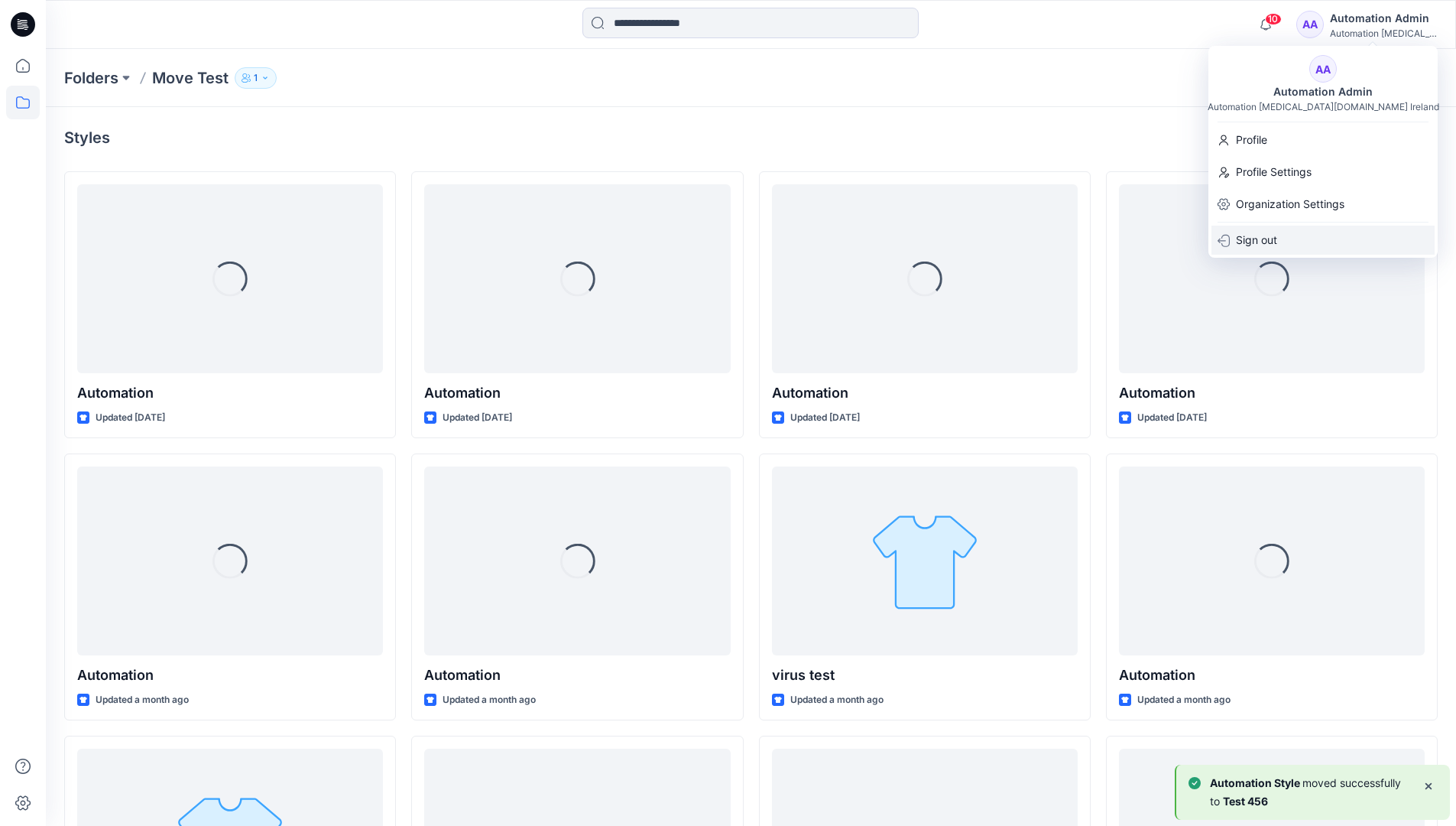
click at [1276, 235] on p "Sign out" at bounding box center [1257, 240] width 41 height 29
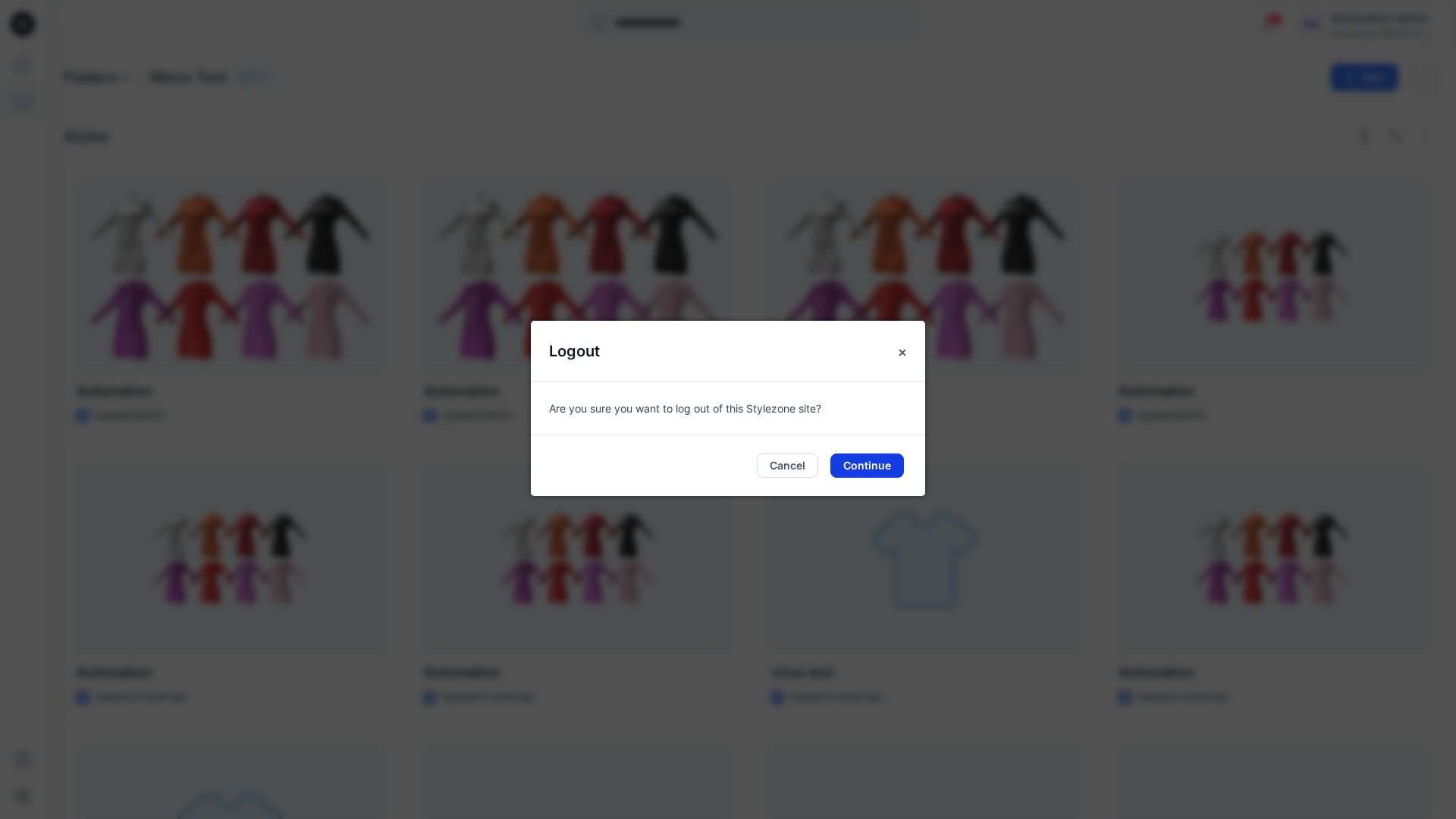
click at [897, 454] on button "Continue" at bounding box center [867, 465] width 74 height 24
